Goal: Task Accomplishment & Management: Use online tool/utility

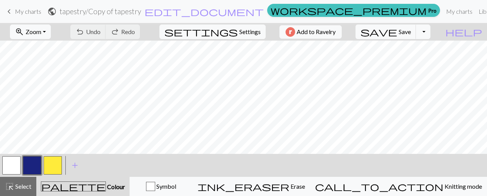
click at [59, 163] on button "button" at bounding box center [53, 165] width 18 height 18
click at [40, 163] on button "button" at bounding box center [32, 165] width 18 height 18
click at [55, 158] on button "button" at bounding box center [53, 165] width 18 height 18
click at [36, 162] on button "button" at bounding box center [32, 165] width 18 height 18
click at [321, 32] on span "save" at bounding box center [379, 31] width 37 height 11
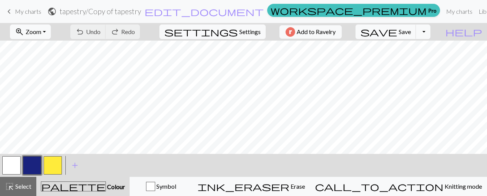
click at [25, 13] on span "My charts" at bounding box center [28, 11] width 26 height 7
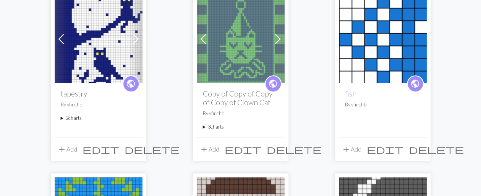
scroll to position [86, 0]
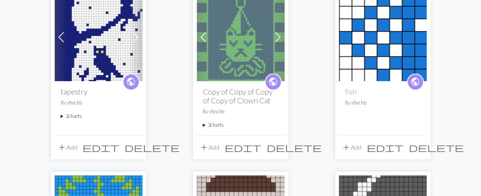
click at [63, 115] on summary "2 charts" at bounding box center [99, 115] width 76 height 7
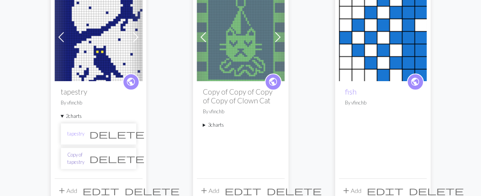
click at [84, 155] on link "Copy of tapestry" at bounding box center [75, 158] width 17 height 15
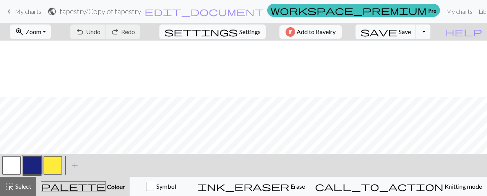
scroll to position [515, 0]
